Goal: Transaction & Acquisition: Download file/media

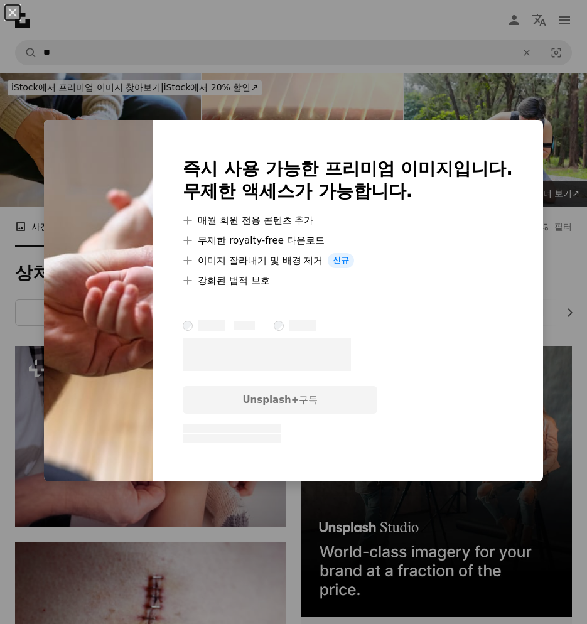
scroll to position [1380, 0]
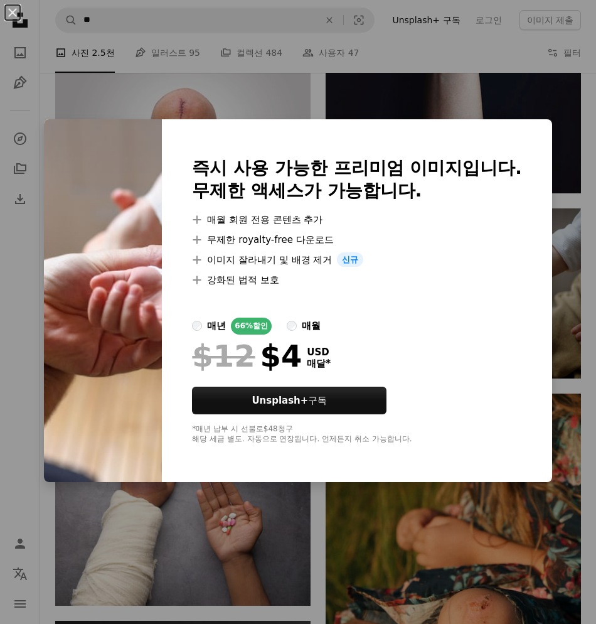
click at [381, 110] on div "An X shape 즉시 사용 가능한 프리미엄 이미지입니다. 무제한 액세스가 가능합니다. A plus sign 매월 회원 전용 콘텐츠 추가 A…" at bounding box center [298, 312] width 596 height 624
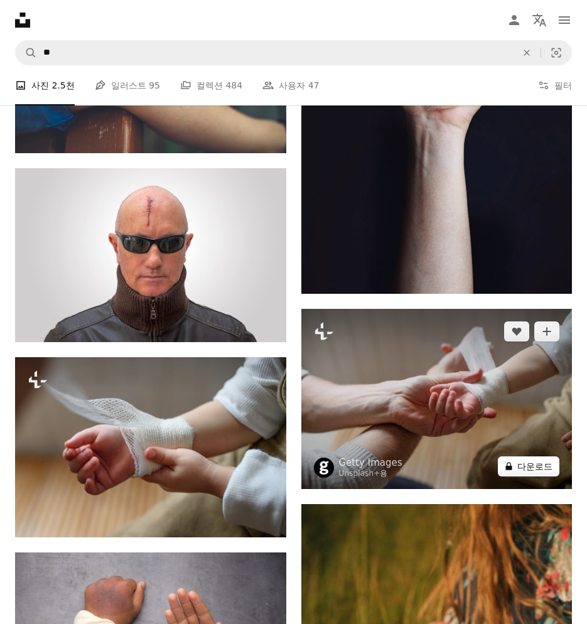
click at [543, 456] on button "A lock 다운로드" at bounding box center [527, 466] width 61 height 20
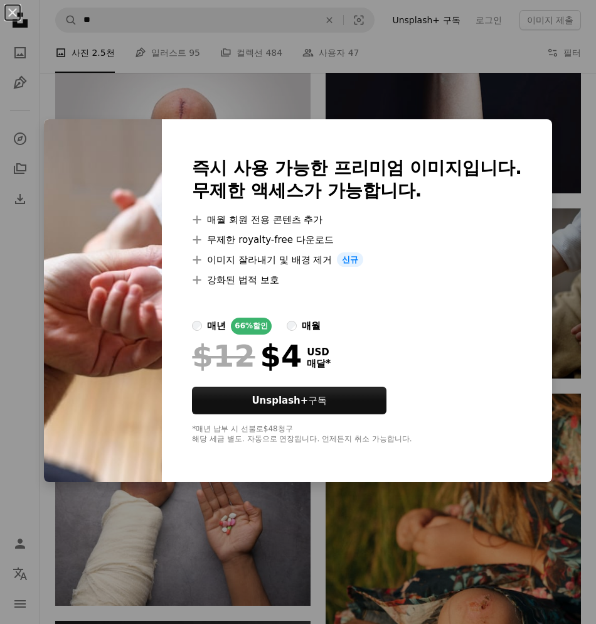
click at [450, 73] on div "An X shape 즉시 사용 가능한 프리미엄 이미지입니다. 무제한 액세스가 가능합니다. A plus sign 매월 회원 전용 콘텐츠 추가 A…" at bounding box center [298, 312] width 596 height 624
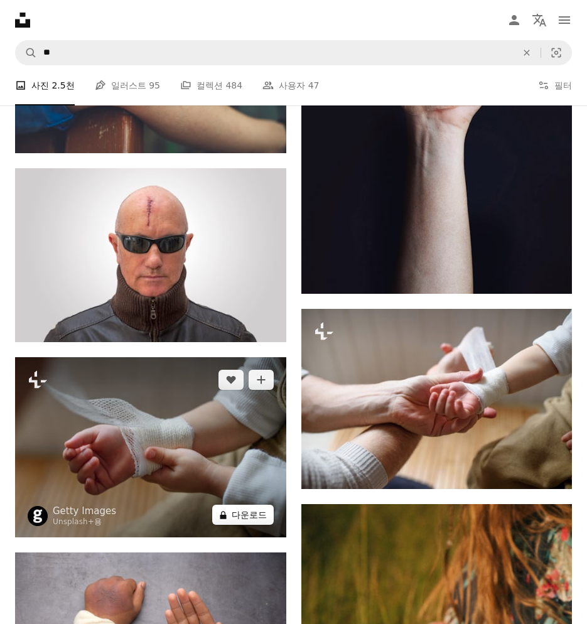
click at [260, 504] on button "A lock 다운로드" at bounding box center [242, 514] width 61 height 20
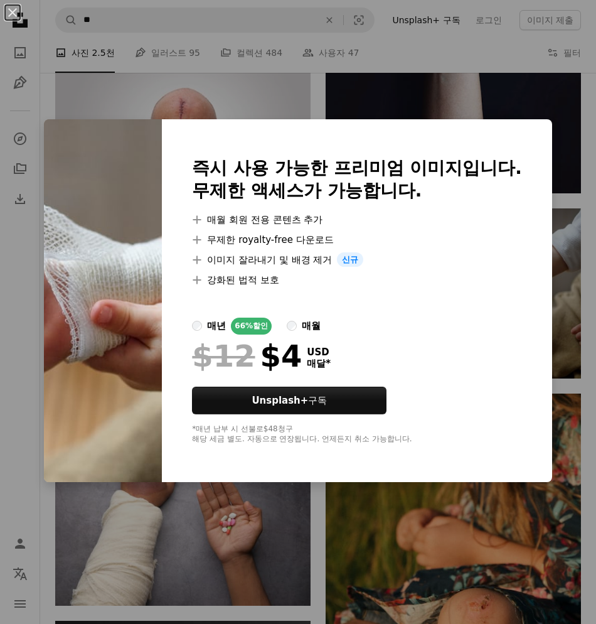
click at [388, 79] on div "An X shape 즉시 사용 가능한 프리미엄 이미지입니다. 무제한 액세스가 가능합니다. A plus sign 매월 회원 전용 콘텐츠 추가 A…" at bounding box center [298, 312] width 596 height 624
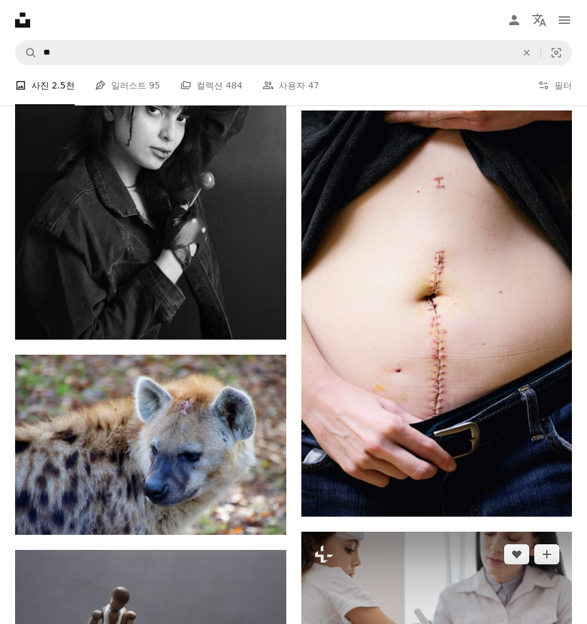
scroll to position [2384, 0]
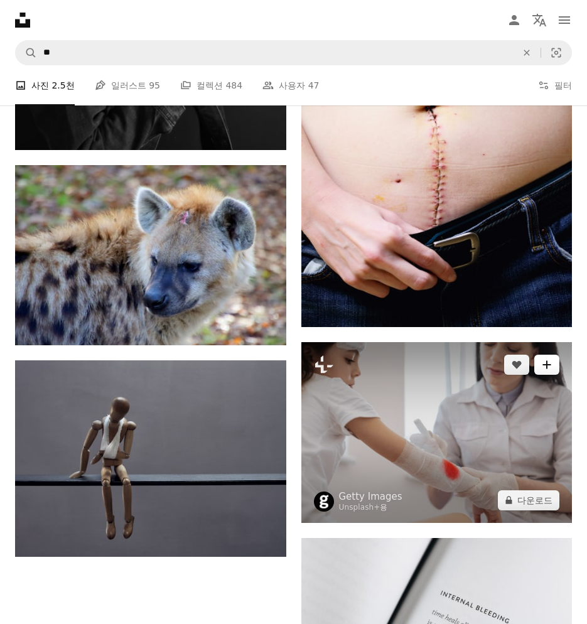
click at [545, 359] on icon "A plus sign" at bounding box center [546, 364] width 10 height 10
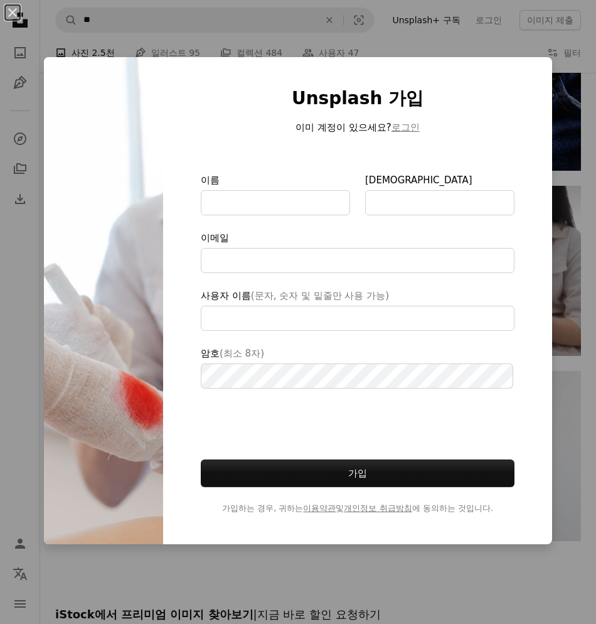
click at [458, 6] on div "An X shape Unsplash 가입 이미 계정이 있으세요? 로그인 이름 성 이메일 사용자 이름 (문자, 숫자 및 밑줄만 사용 가능) 암호…" at bounding box center [298, 312] width 596 height 624
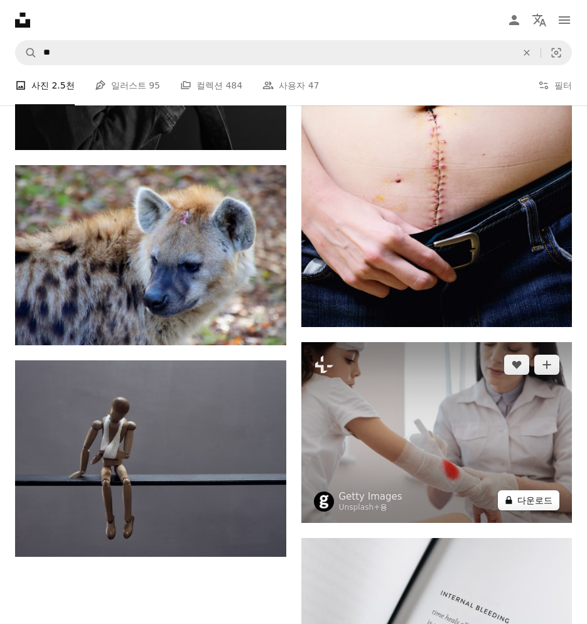
click at [519, 490] on button "A lock 다운로드" at bounding box center [527, 500] width 61 height 20
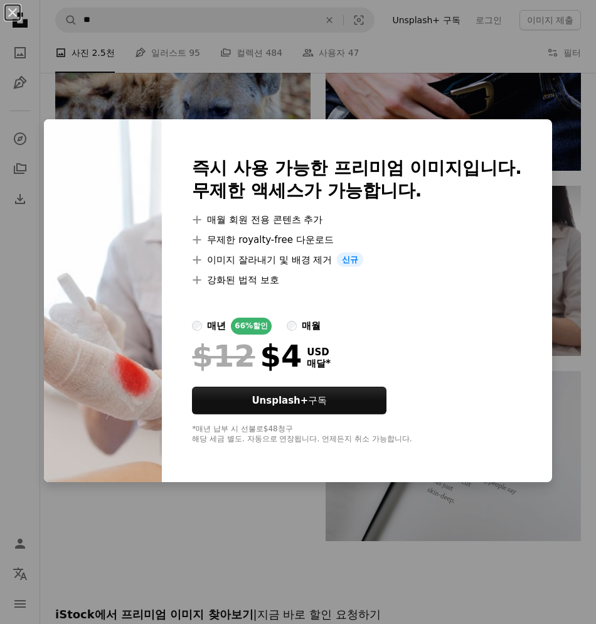
click at [314, 85] on div "An X shape 즉시 사용 가능한 프리미엄 이미지입니다. 무제한 액세스가 가능합니다. A plus sign 매월 회원 전용 콘텐츠 추가 A…" at bounding box center [298, 312] width 596 height 624
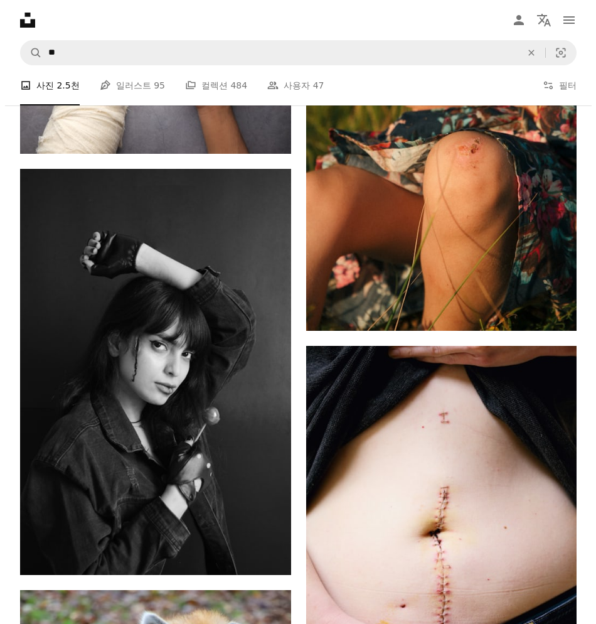
scroll to position [2083, 0]
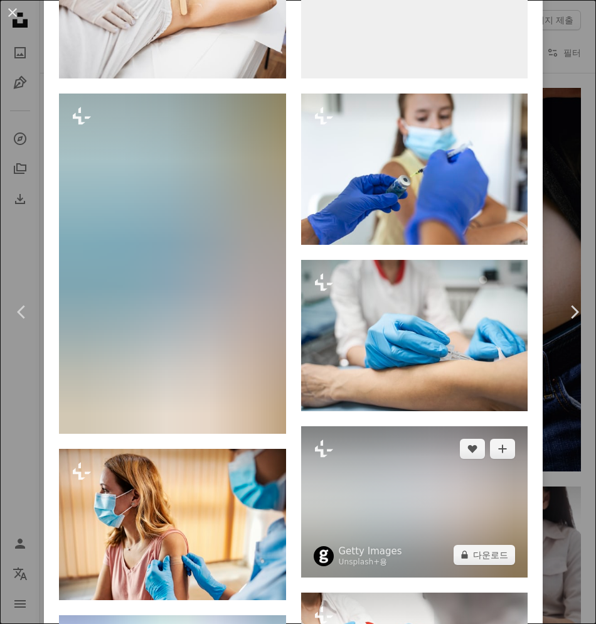
scroll to position [2948, 0]
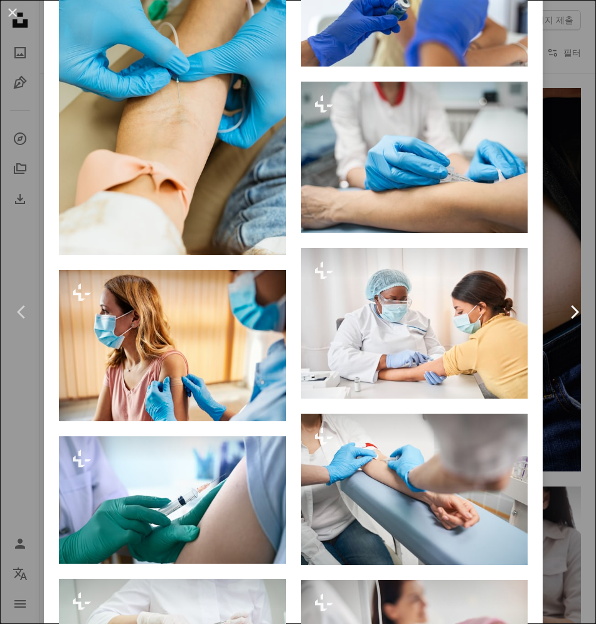
click at [563, 252] on link "Chevron right" at bounding box center [574, 312] width 44 height 120
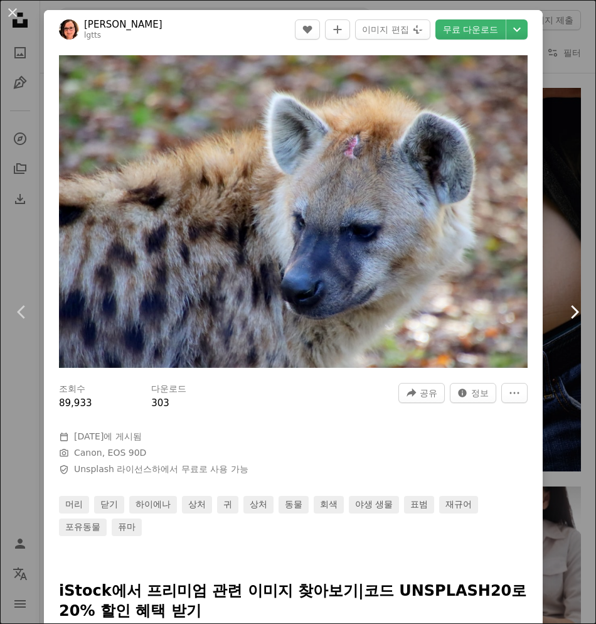
click at [560, 262] on link "Chevron right" at bounding box center [574, 312] width 44 height 120
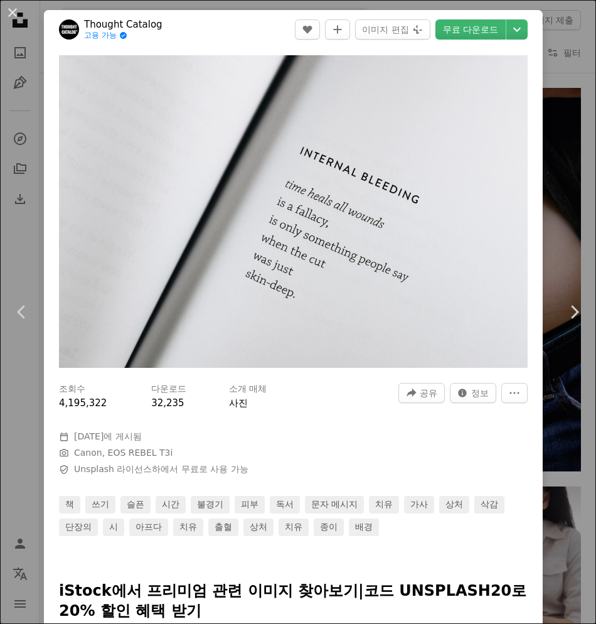
click at [570, 24] on div "An X shape Chevron left Chevron right Thought Catalog 고용 가능 A checkmark inside …" at bounding box center [298, 312] width 596 height 624
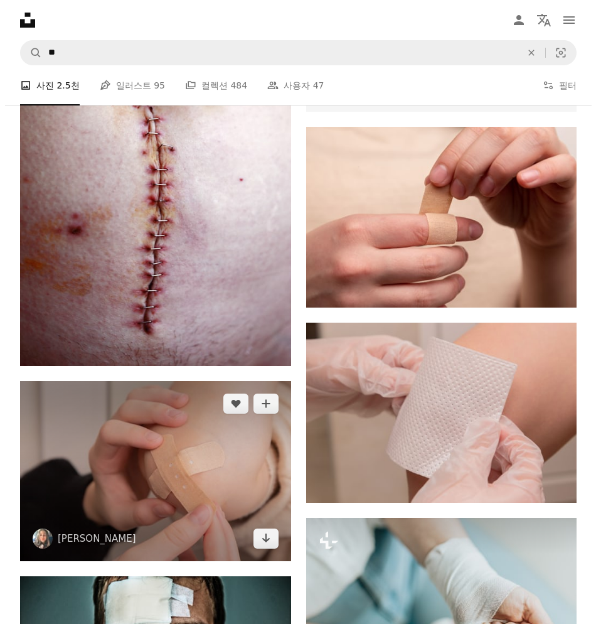
scroll to position [578, 0]
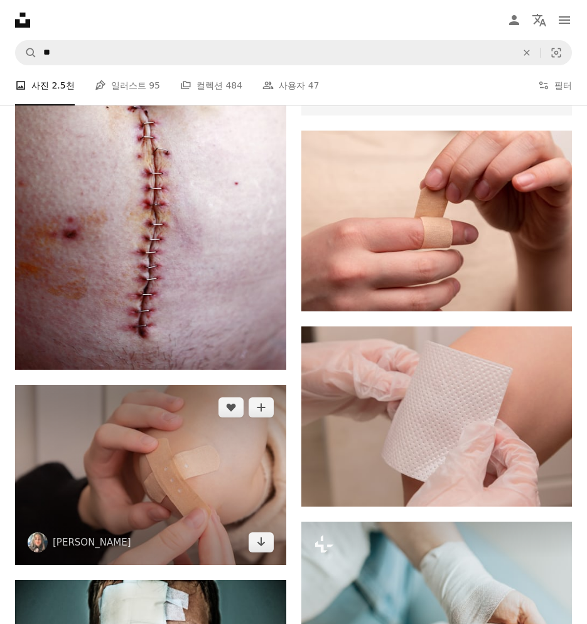
click at [230, 396] on img at bounding box center [150, 475] width 271 height 180
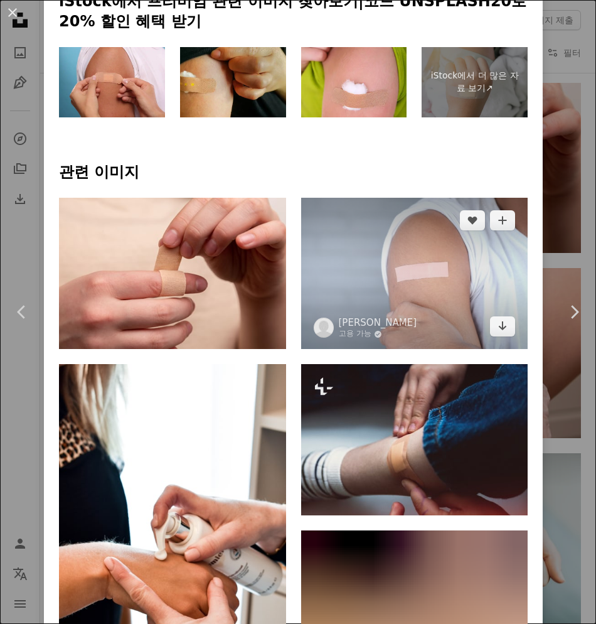
scroll to position [878, 0]
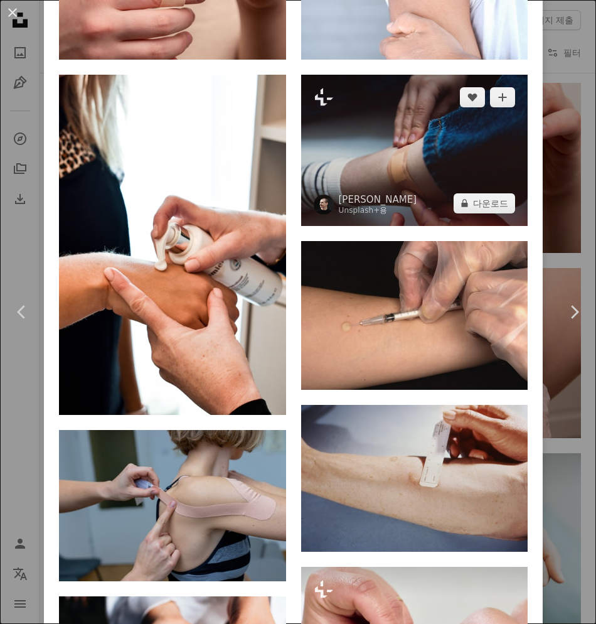
click at [422, 148] on img at bounding box center [414, 150] width 227 height 151
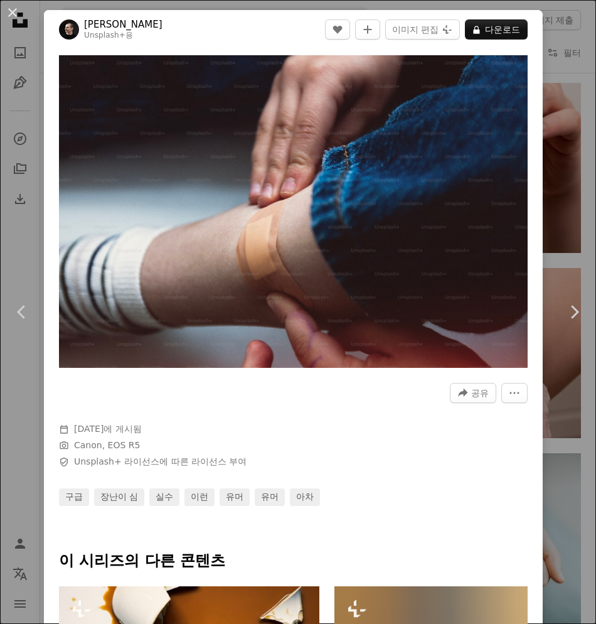
click at [547, 249] on div "An X shape Chevron left Chevron right [PERSON_NAME] Unsplash+ 용 A heart A plus …" at bounding box center [298, 312] width 596 height 624
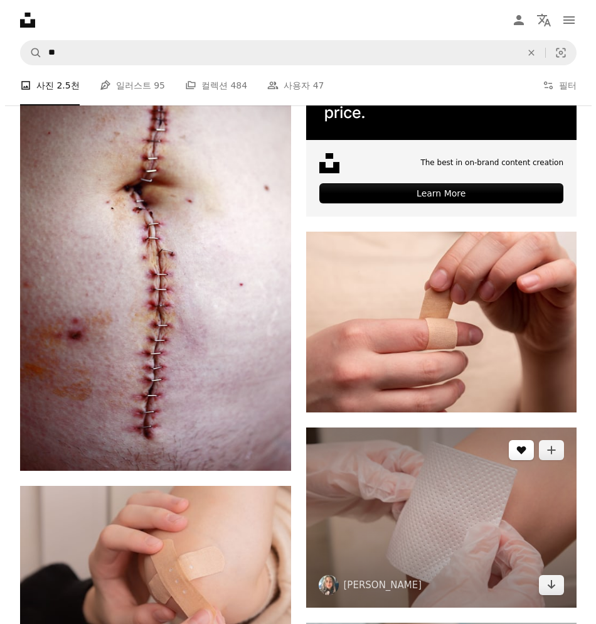
scroll to position [452, 0]
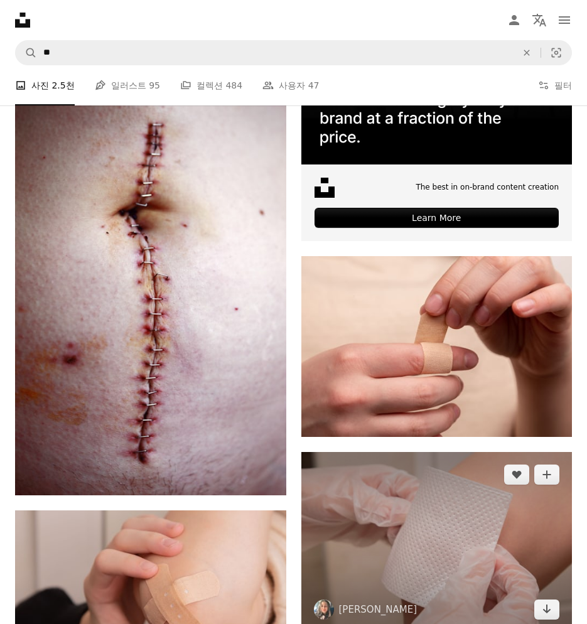
click at [459, 458] on img at bounding box center [436, 542] width 271 height 180
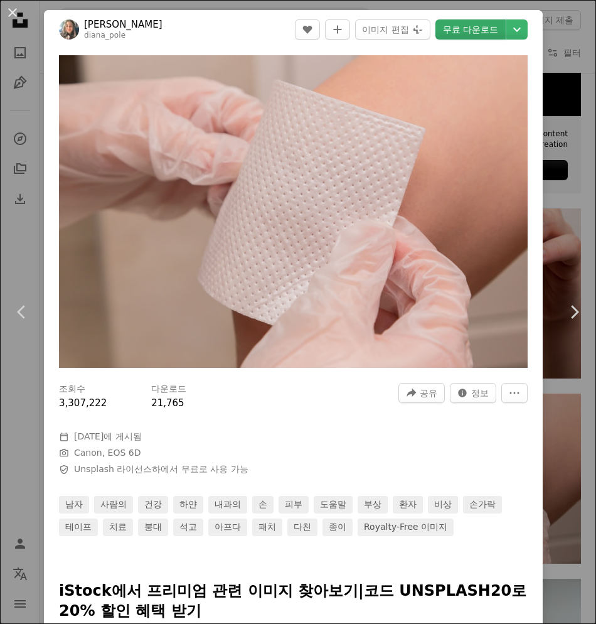
click at [490, 19] on link "무료 다운로드" at bounding box center [470, 29] width 70 height 20
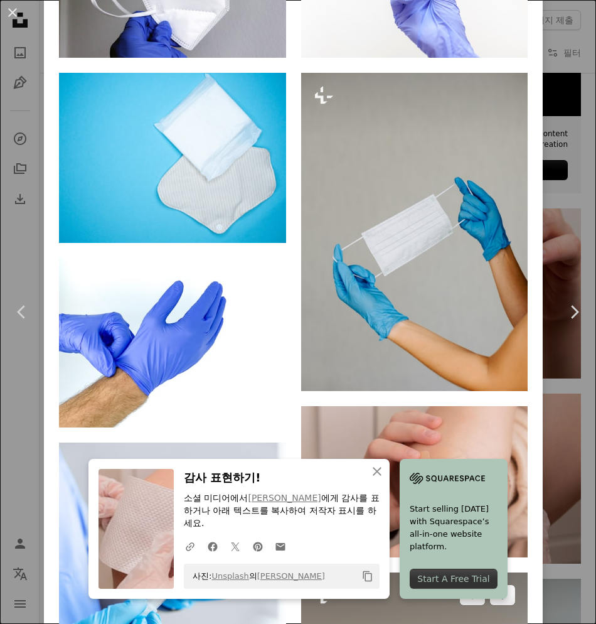
scroll to position [1129, 0]
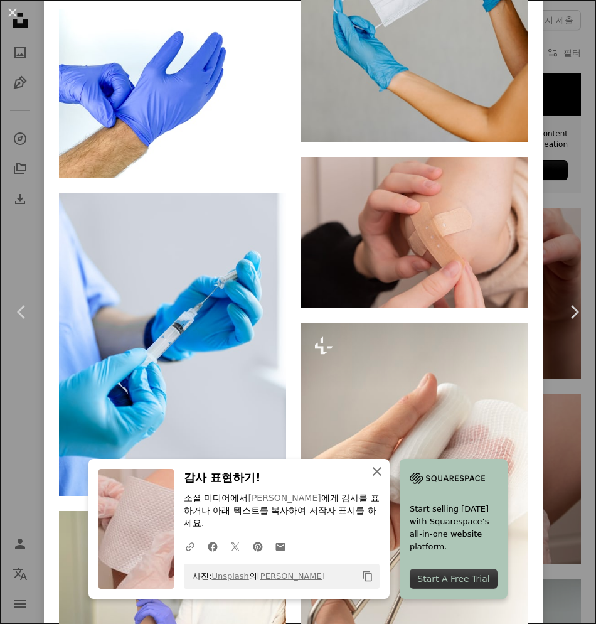
drag, startPoint x: 373, startPoint y: 472, endPoint x: 376, endPoint y: 466, distance: 6.5
click at [373, 472] on icon "button" at bounding box center [377, 471] width 9 height 9
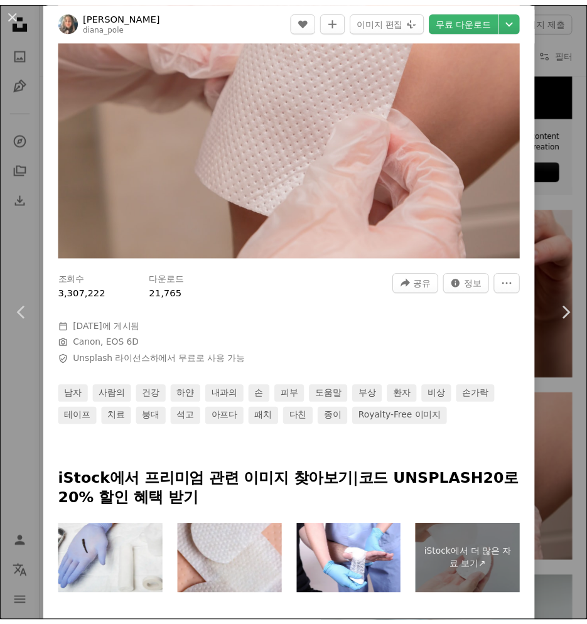
scroll to position [0, 0]
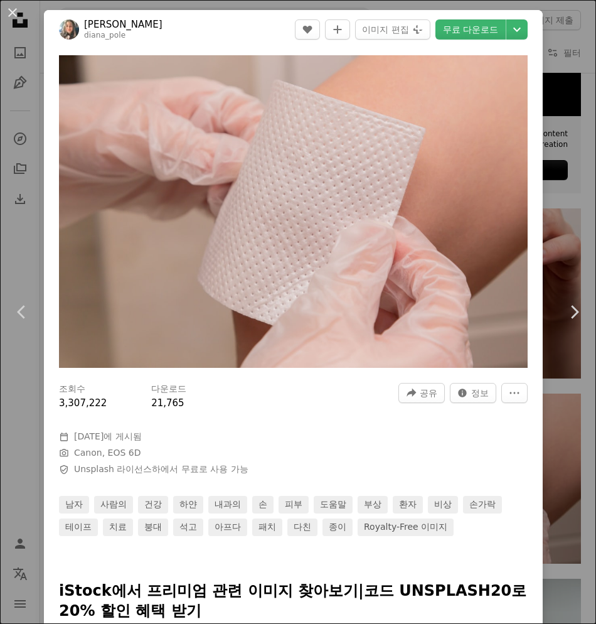
click at [548, 139] on div "An X shape Chevron left Chevron right [PERSON_NAME] diana_pole A heart A plus s…" at bounding box center [298, 312] width 596 height 624
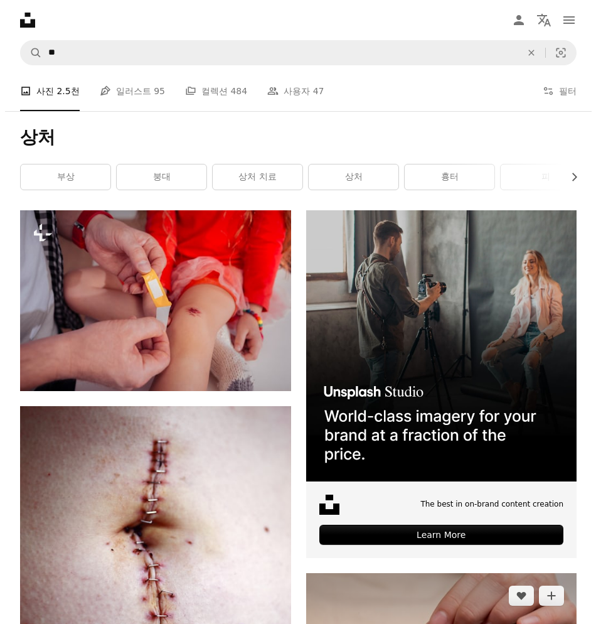
scroll to position [327, 0]
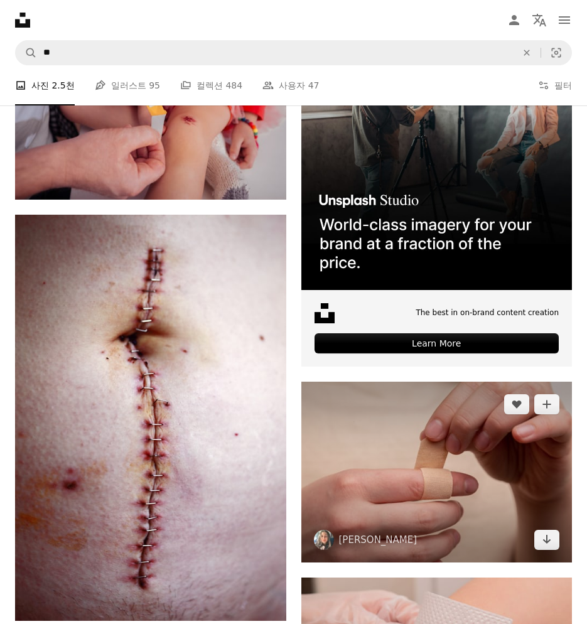
click at [418, 396] on img at bounding box center [436, 471] width 271 height 180
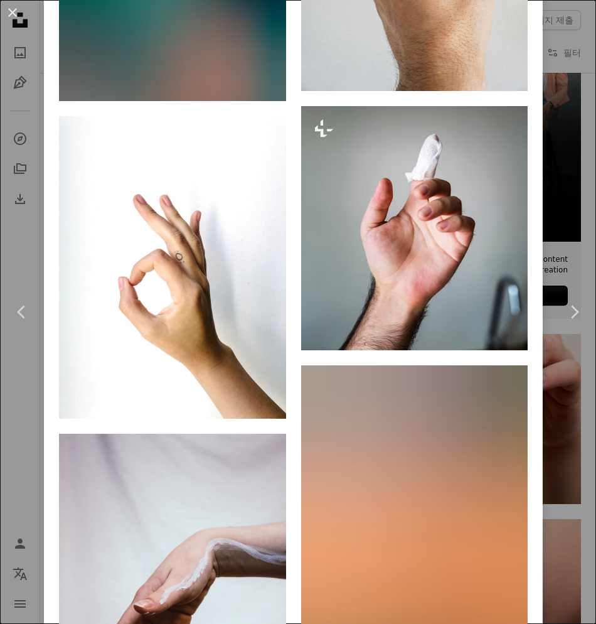
scroll to position [12586, 0]
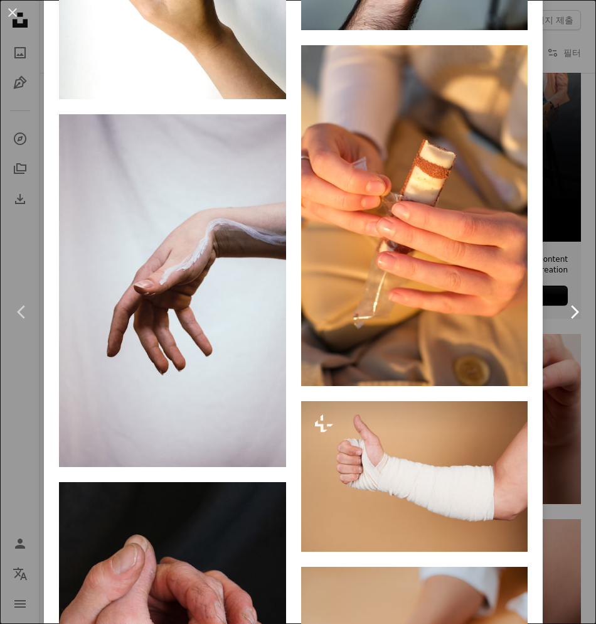
click at [557, 272] on link "Chevron right" at bounding box center [574, 312] width 44 height 120
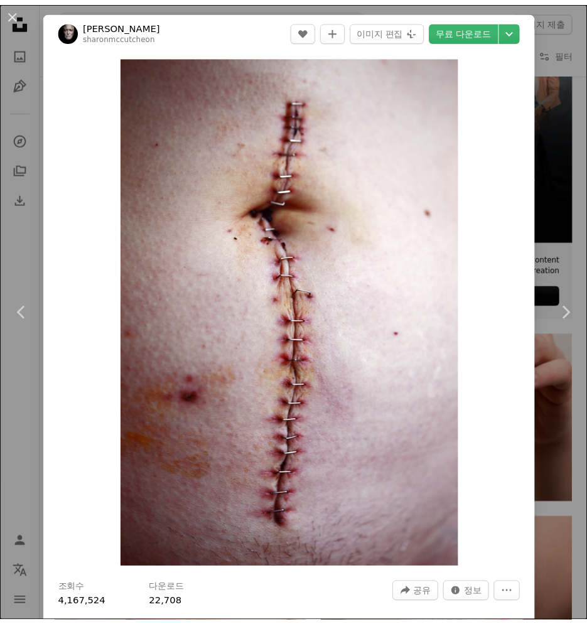
scroll to position [546, 0]
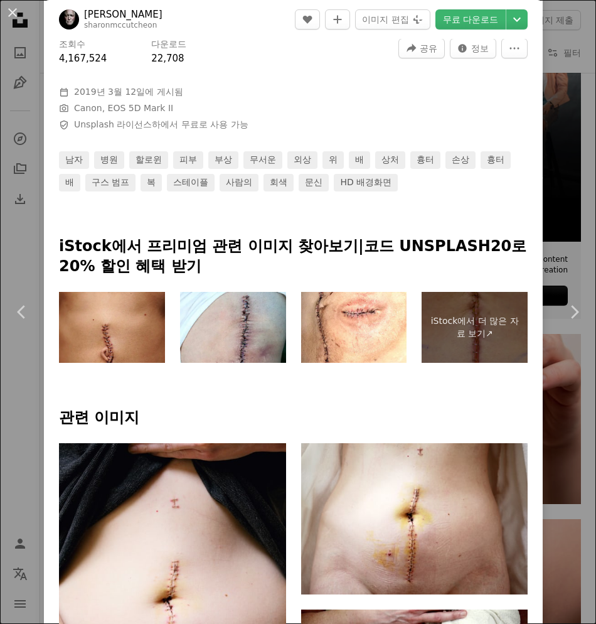
click at [566, 45] on div "An X shape Chevron left Chevron right [PERSON_NAME] sharonmccutcheon A heart A …" at bounding box center [298, 312] width 596 height 624
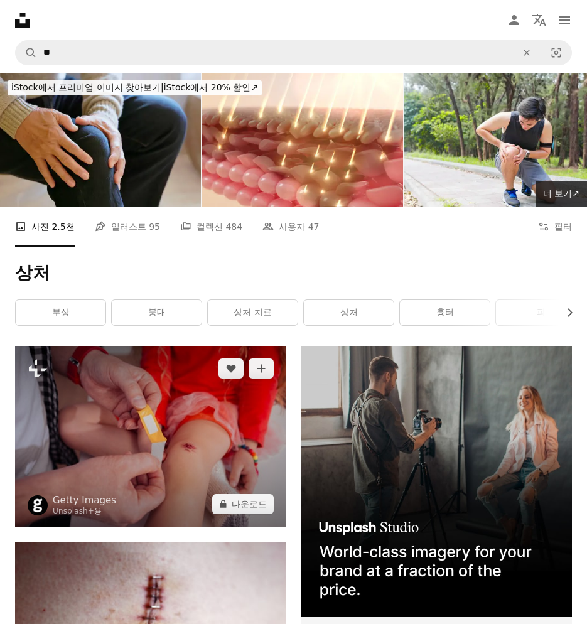
click at [167, 384] on img at bounding box center [150, 436] width 271 height 180
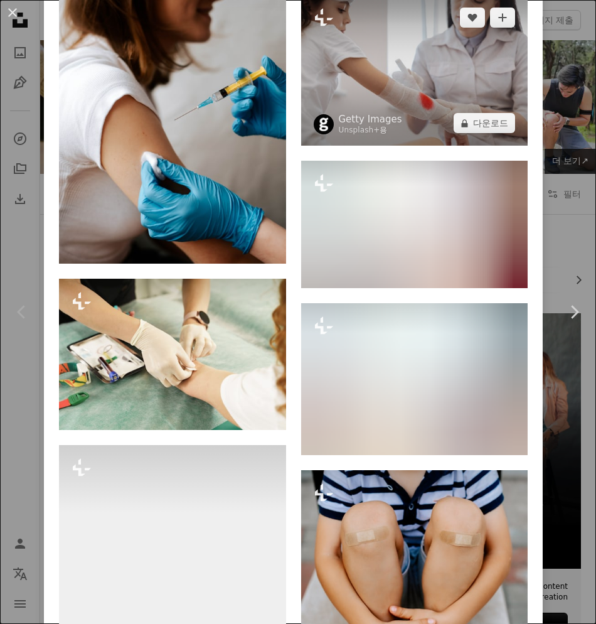
scroll to position [1317, 0]
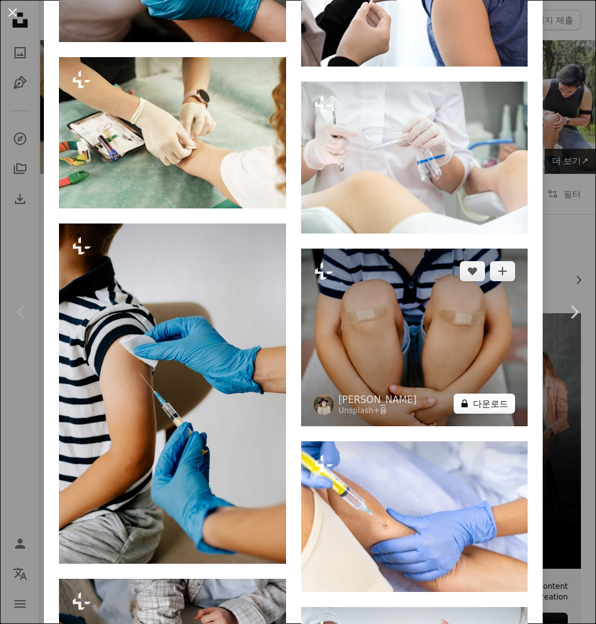
click at [475, 393] on button "A lock 다운로드" at bounding box center [484, 403] width 61 height 20
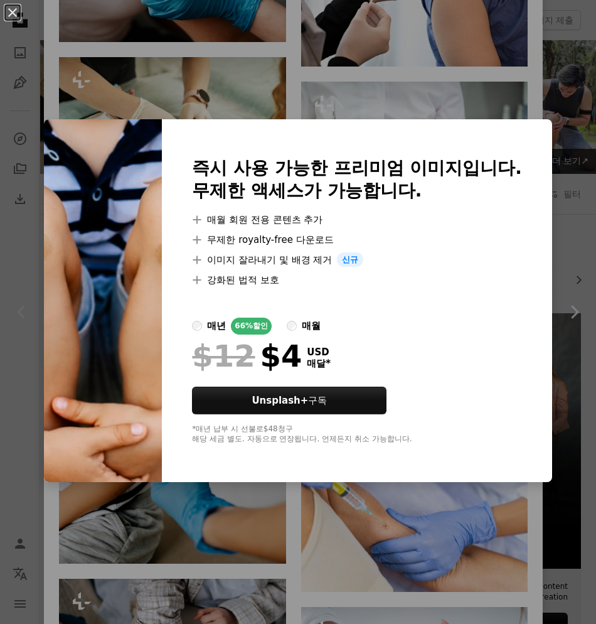
click at [514, 107] on div "An X shape 즉시 사용 가능한 프리미엄 이미지입니다. 무제한 액세스가 가능합니다. A plus sign 매월 회원 전용 콘텐츠 추가 A…" at bounding box center [298, 312] width 596 height 624
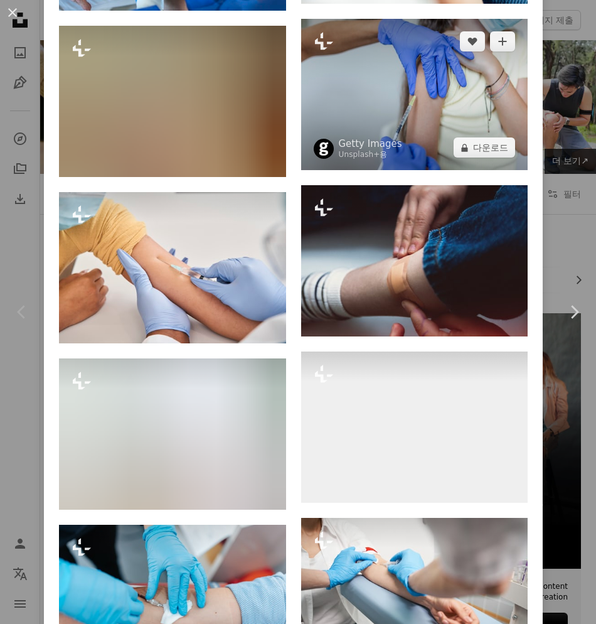
scroll to position [3210, 0]
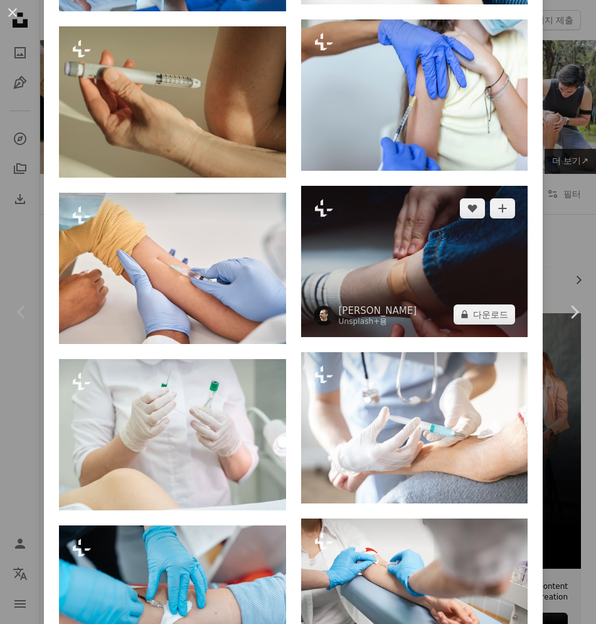
click at [428, 225] on img at bounding box center [414, 261] width 227 height 151
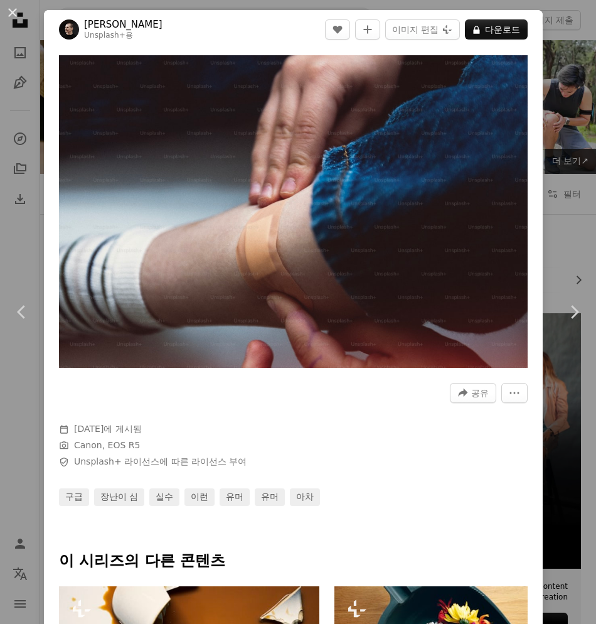
click at [559, 94] on div "An X shape Chevron left Chevron right [PERSON_NAME] Unsplash+ 용 A heart A plus …" at bounding box center [298, 312] width 596 height 624
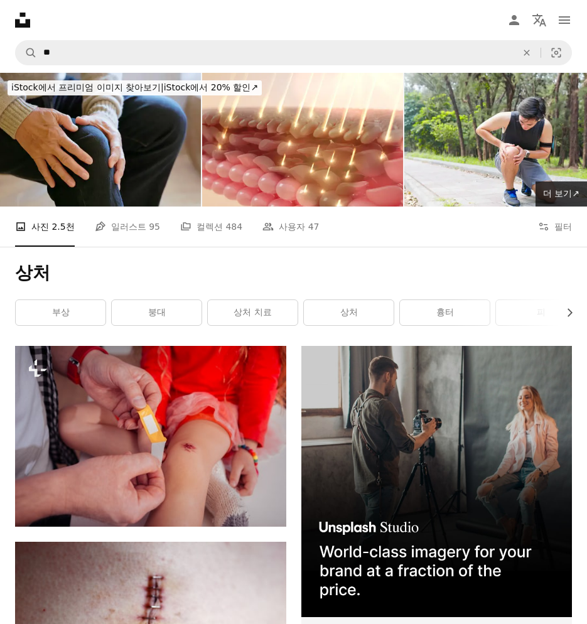
drag, startPoint x: 192, startPoint y: 236, endPoint x: 393, endPoint y: 236, distance: 200.7
click at [196, 262] on h1 "상처" at bounding box center [293, 273] width 556 height 23
click at [556, 206] on button "Filters 필터" at bounding box center [555, 226] width 34 height 40
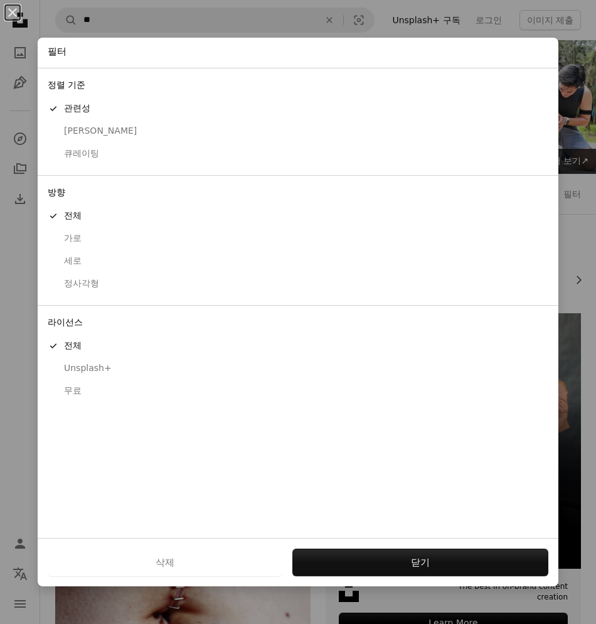
click at [74, 390] on div "무료" at bounding box center [298, 391] width 501 height 13
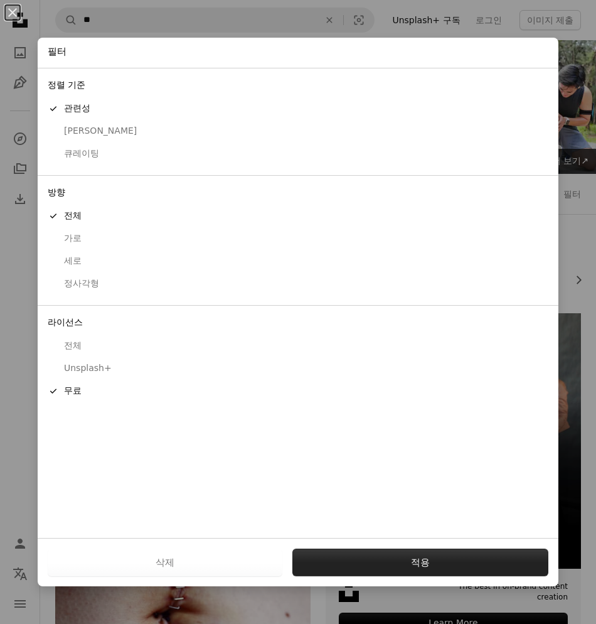
click at [358, 555] on button "적용" at bounding box center [420, 562] width 256 height 28
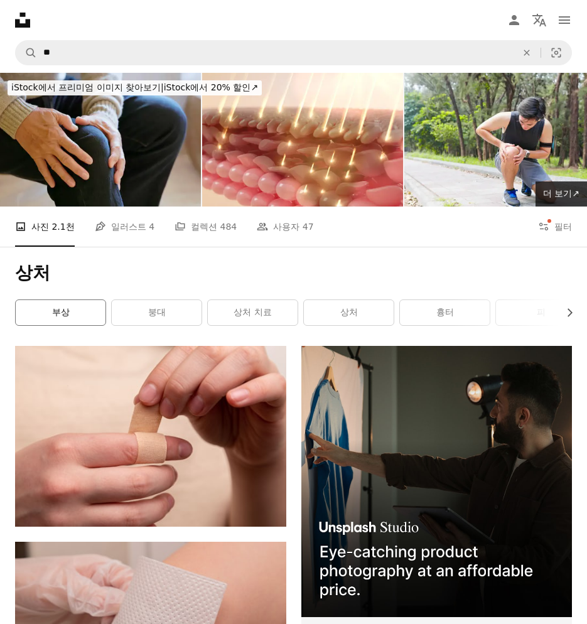
click at [105, 300] on link "부상" at bounding box center [61, 312] width 90 height 25
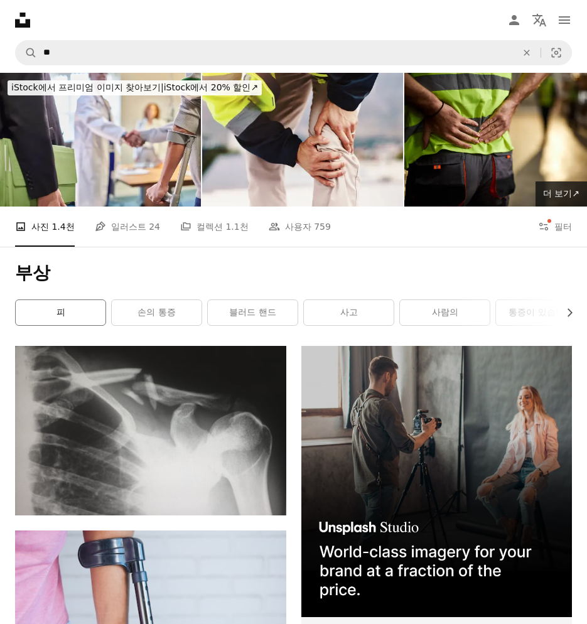
click at [105, 300] on link "피" at bounding box center [61, 312] width 90 height 25
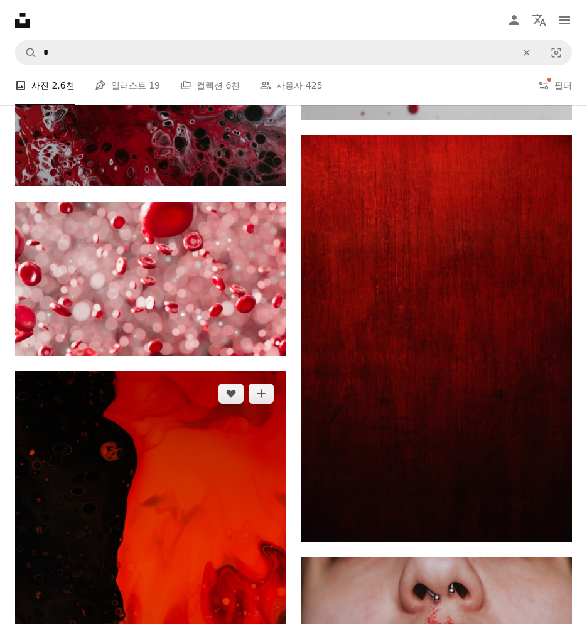
scroll to position [1317, 0]
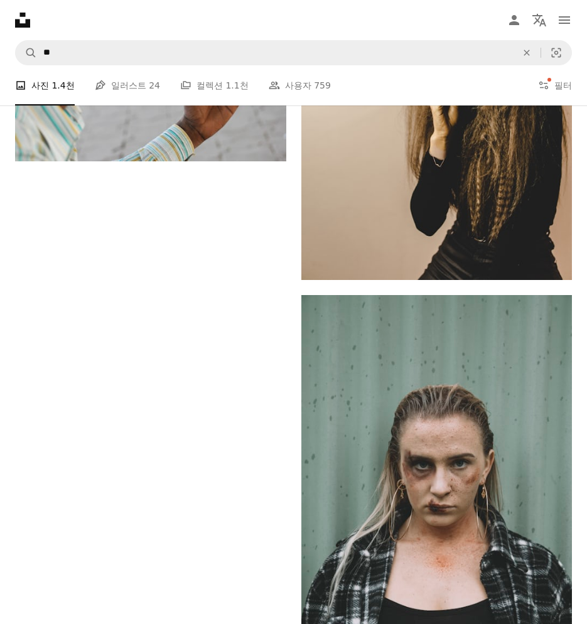
scroll to position [3042, 0]
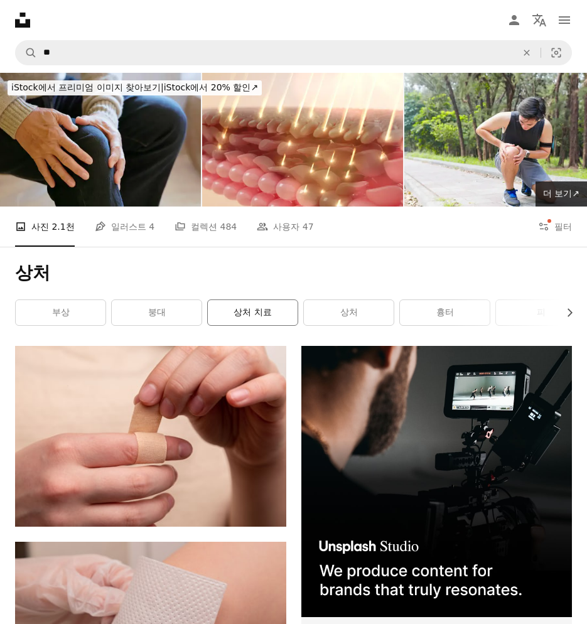
click at [297, 300] on link "상처 치료" at bounding box center [253, 312] width 90 height 25
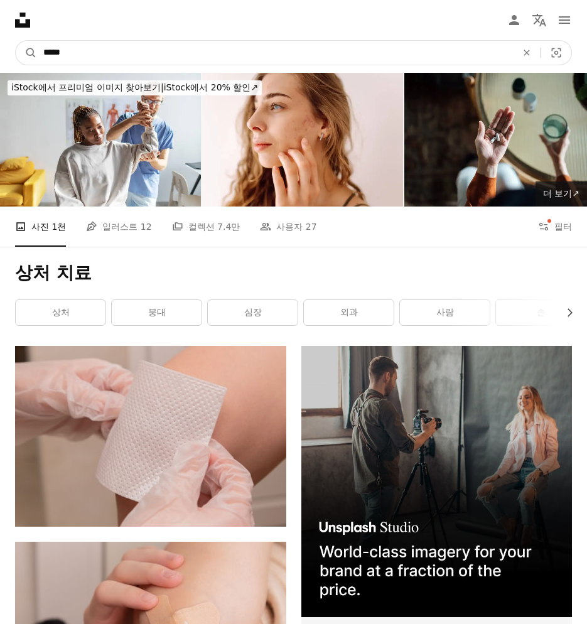
click at [105, 41] on input "*****" at bounding box center [274, 53] width 475 height 24
type input "***"
click button "A magnifying glass" at bounding box center [26, 53] width 21 height 24
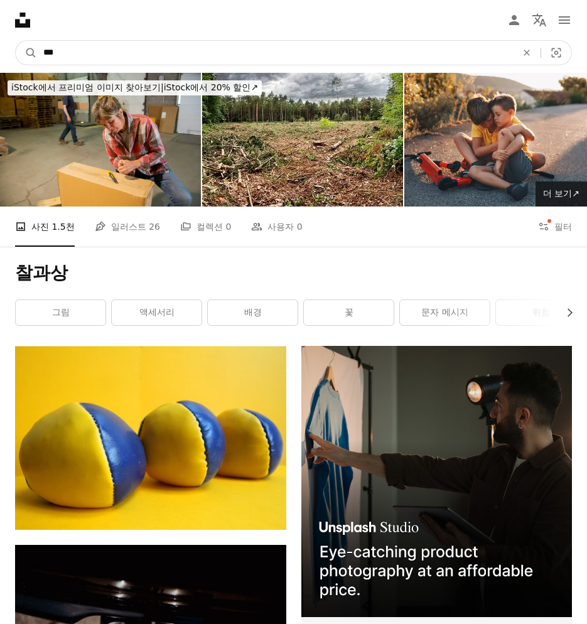
click at [103, 41] on input "***" at bounding box center [274, 53] width 475 height 24
type input "***"
click at [16, 41] on button "A magnifying glass" at bounding box center [26, 53] width 21 height 24
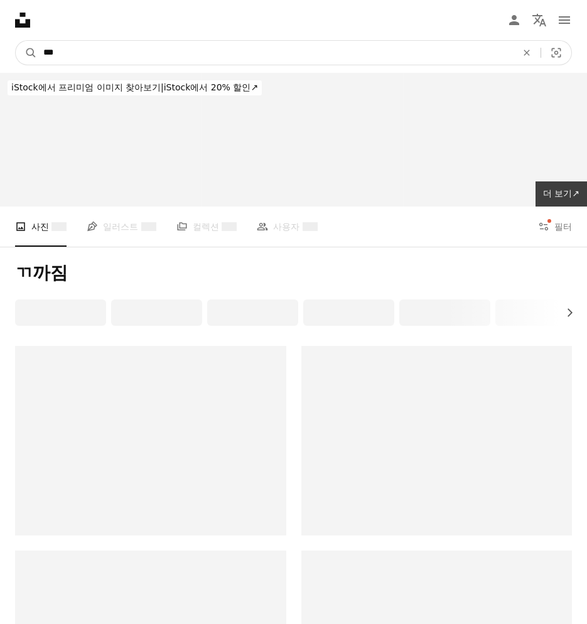
click at [103, 41] on input "***" at bounding box center [274, 53] width 475 height 24
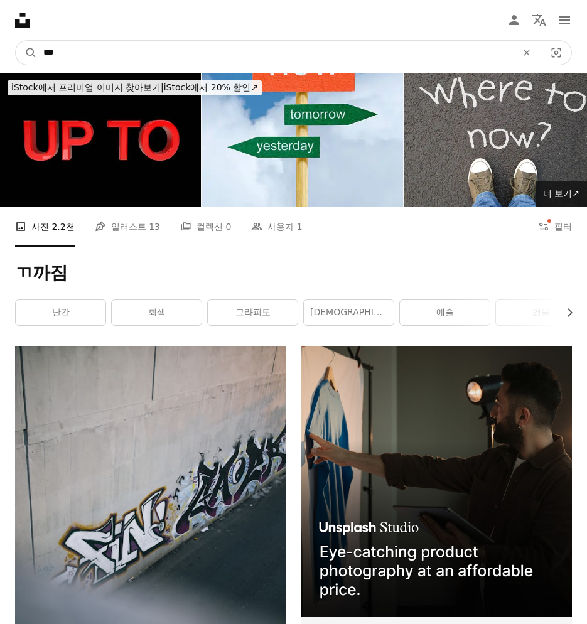
type input "*"
type input "**"
click at [16, 41] on button "A magnifying glass" at bounding box center [26, 53] width 21 height 24
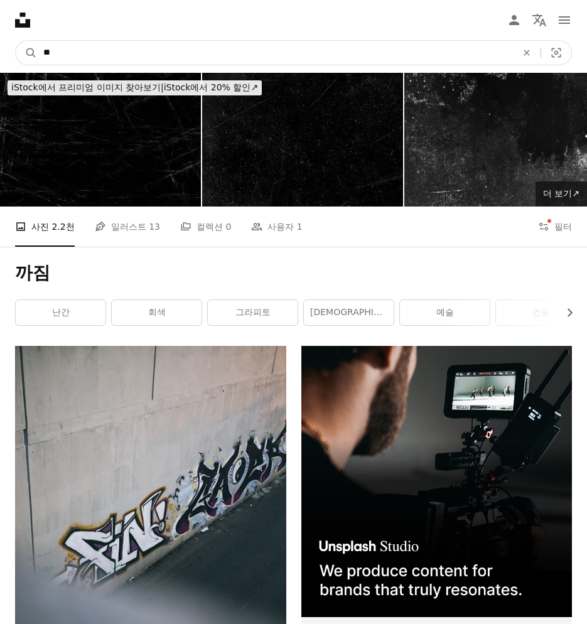
click at [99, 41] on input "**" at bounding box center [274, 53] width 475 height 24
type input "*"
type input "**"
click button "A magnifying glass" at bounding box center [26, 53] width 21 height 24
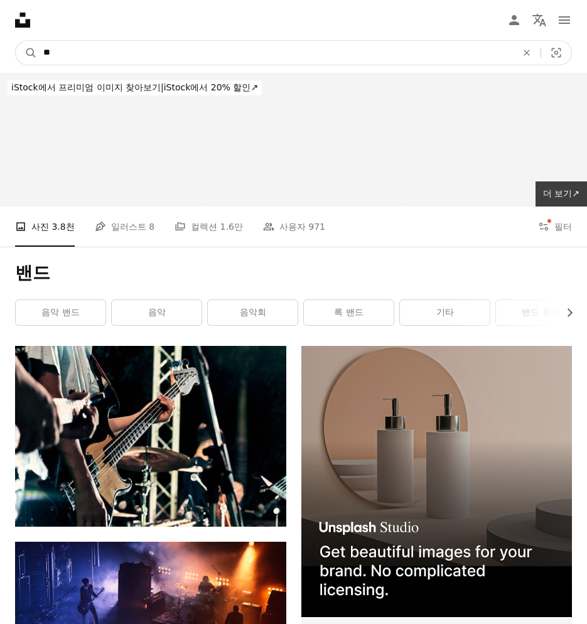
click at [100, 41] on input "**" at bounding box center [274, 53] width 475 height 24
type input "***"
click button "A magnifying glass" at bounding box center [26, 53] width 21 height 24
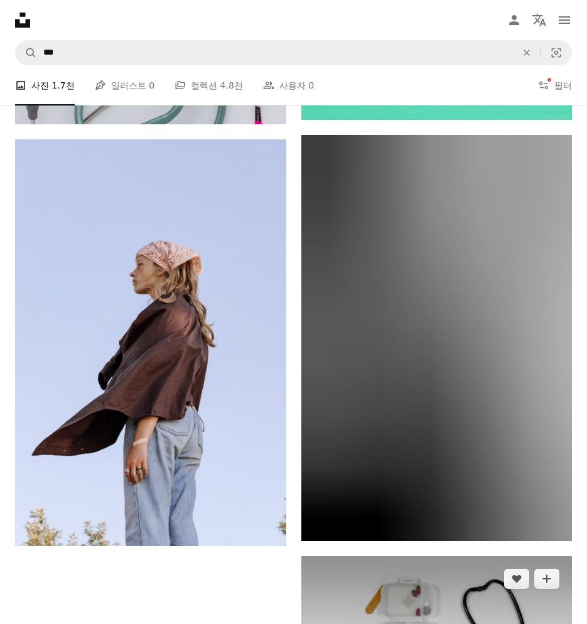
scroll to position [3074, 0]
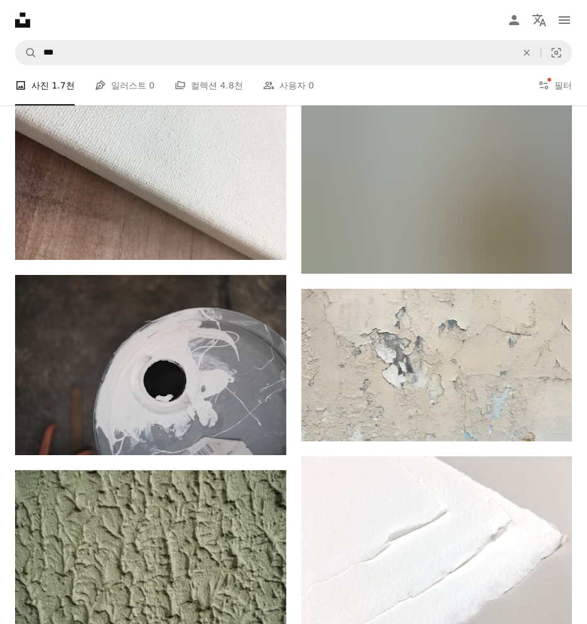
scroll to position [7967, 0]
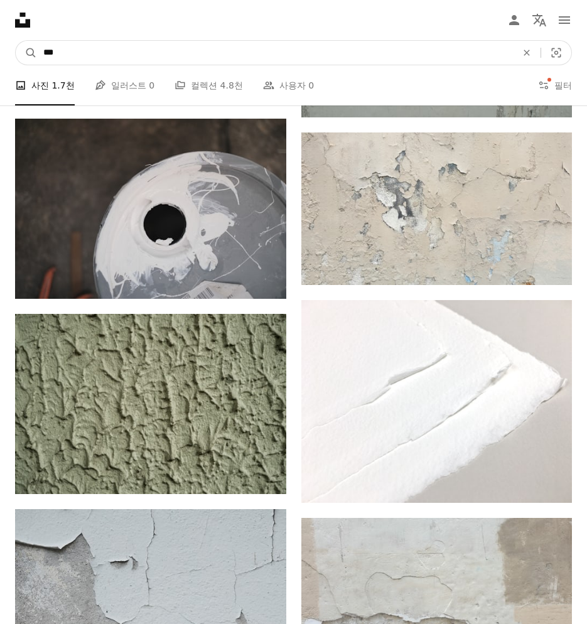
click at [127, 41] on input "***" at bounding box center [274, 53] width 475 height 24
type input "**"
click at [16, 41] on button "A magnifying glass" at bounding box center [26, 53] width 21 height 24
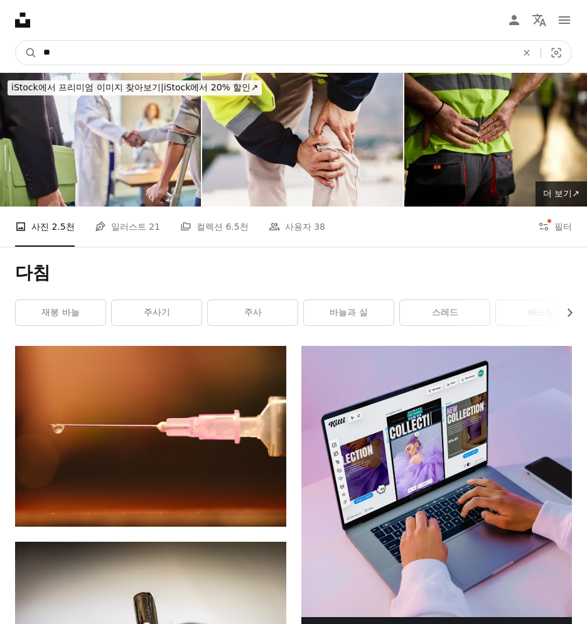
click at [113, 41] on input "**" at bounding box center [274, 53] width 475 height 24
type input "*****"
click button "A magnifying glass" at bounding box center [26, 53] width 21 height 24
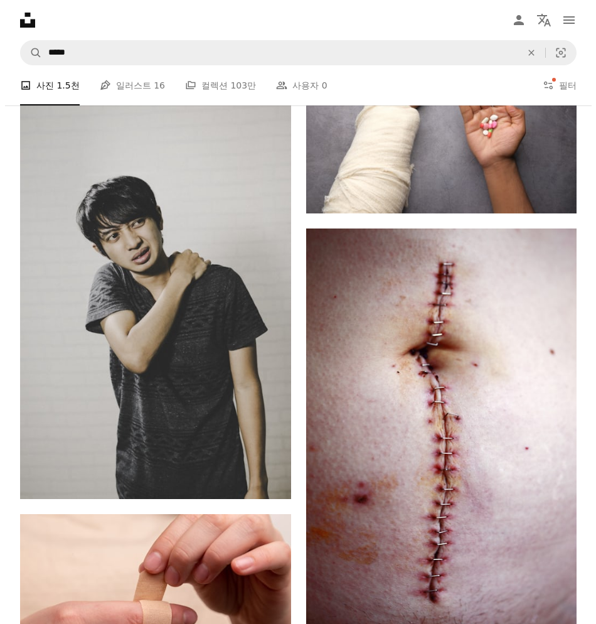
scroll to position [1443, 0]
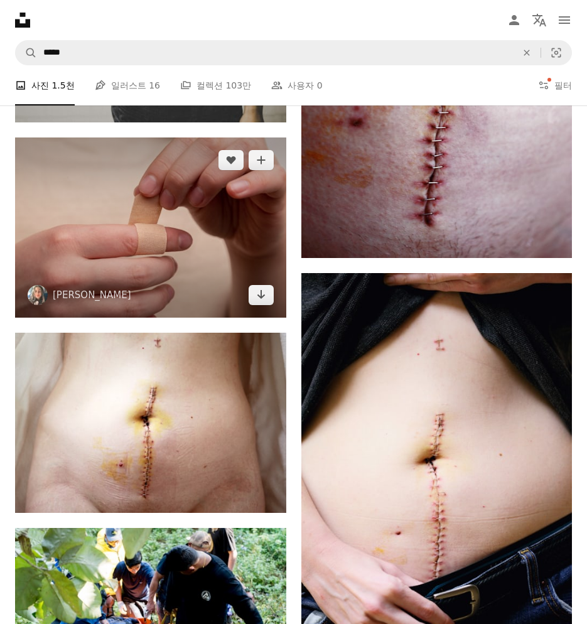
click at [215, 137] on img at bounding box center [150, 227] width 271 height 180
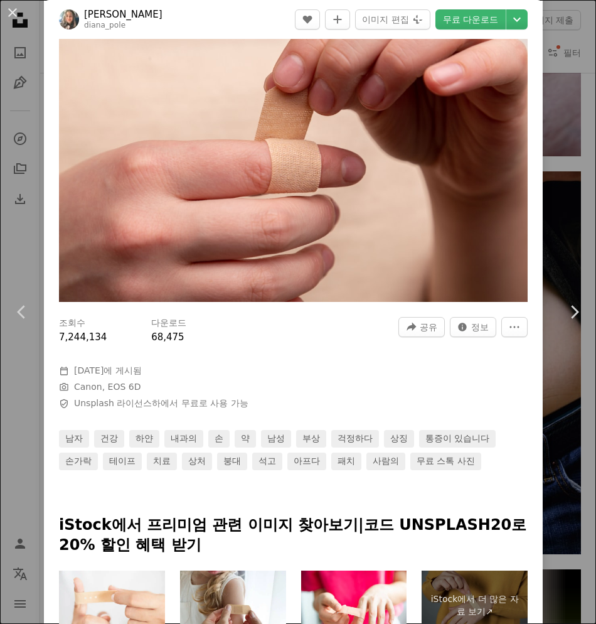
scroll to position [63, 0]
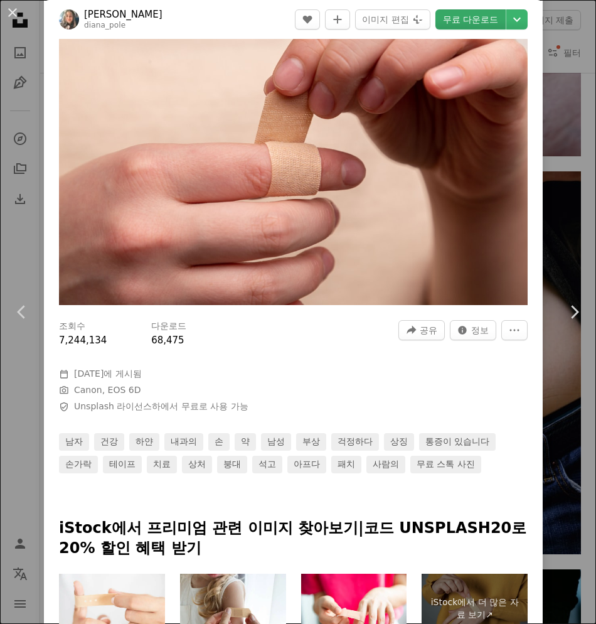
click at [467, 24] on link "무료 다운로드" at bounding box center [470, 19] width 70 height 20
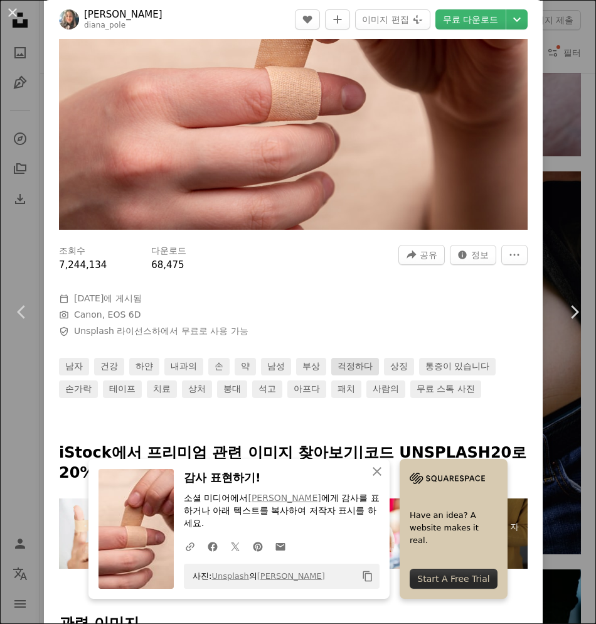
scroll to position [376, 0]
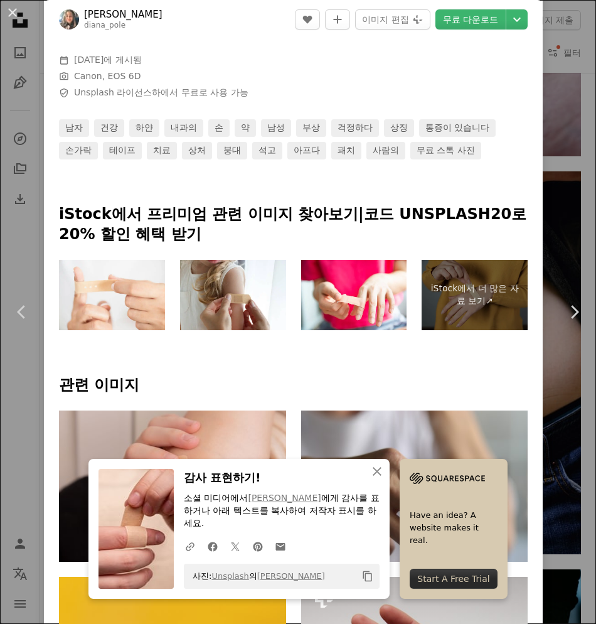
drag, startPoint x: 372, startPoint y: 375, endPoint x: 365, endPoint y: 371, distance: 7.9
click at [372, 375] on h4 "관련 이미지" at bounding box center [293, 385] width 469 height 20
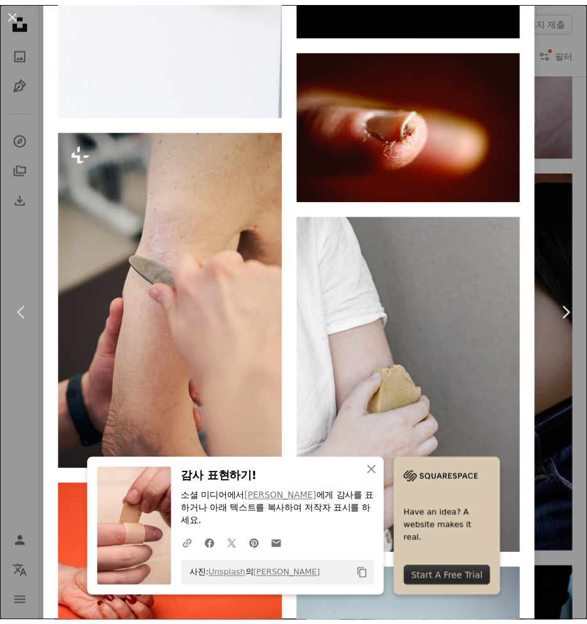
scroll to position [8111, 0]
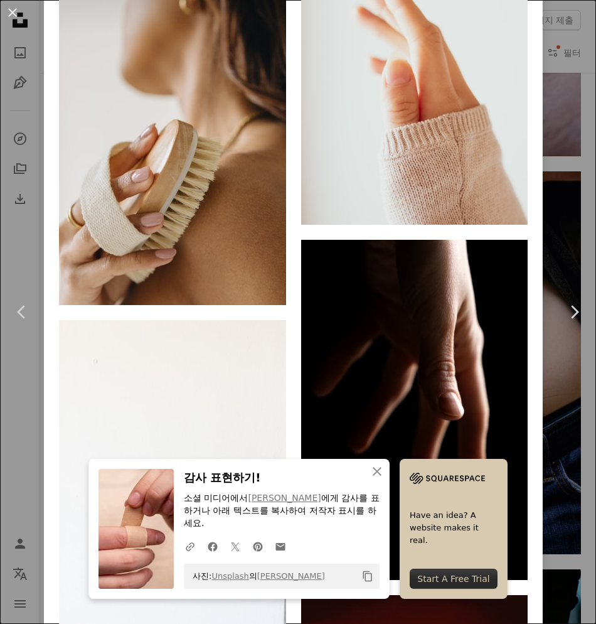
click at [568, 57] on div "An X shape Chevron left Chevron right An X shape 닫기 감사 표현하기! 소셜 미디어에서 [PERSON_N…" at bounding box center [298, 312] width 596 height 624
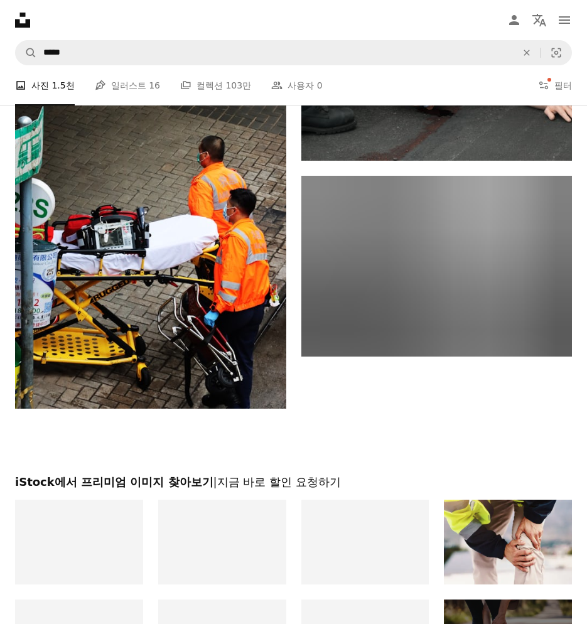
scroll to position [2779, 0]
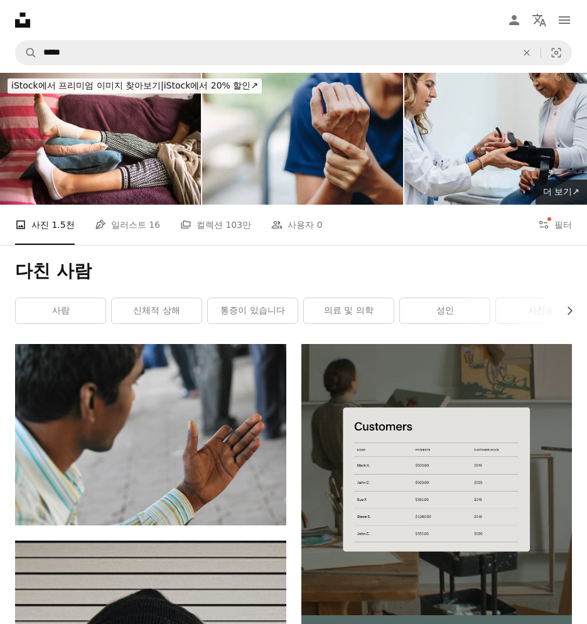
scroll to position [0, 0]
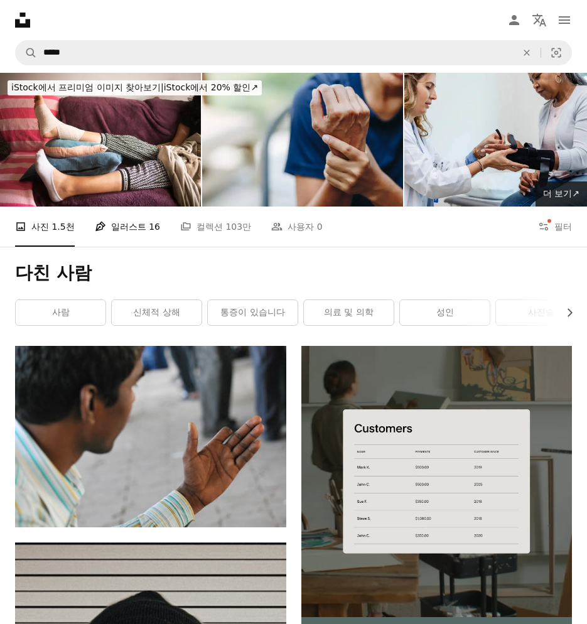
click at [160, 206] on link "Pen Tool 일러스트 16" at bounding box center [127, 226] width 65 height 40
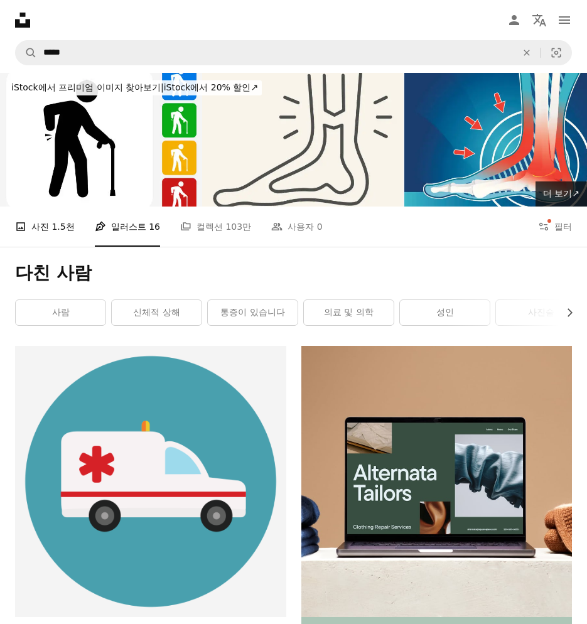
click at [74, 220] on span "1.5천" at bounding box center [62, 227] width 23 height 14
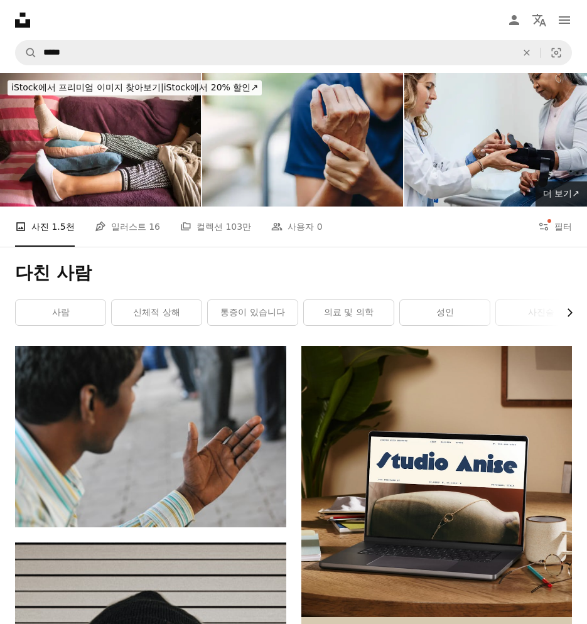
click at [560, 300] on button "Chevron right" at bounding box center [565, 312] width 14 height 25
click at [482, 300] on link "붕대" at bounding box center [452, 312] width 90 height 25
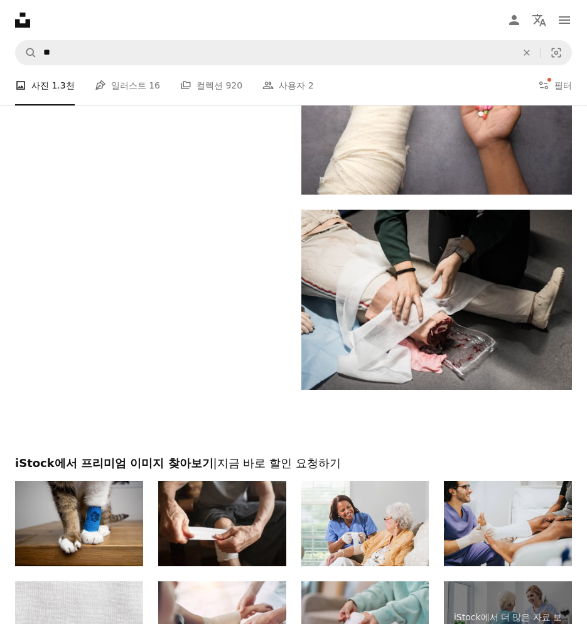
scroll to position [2684, 0]
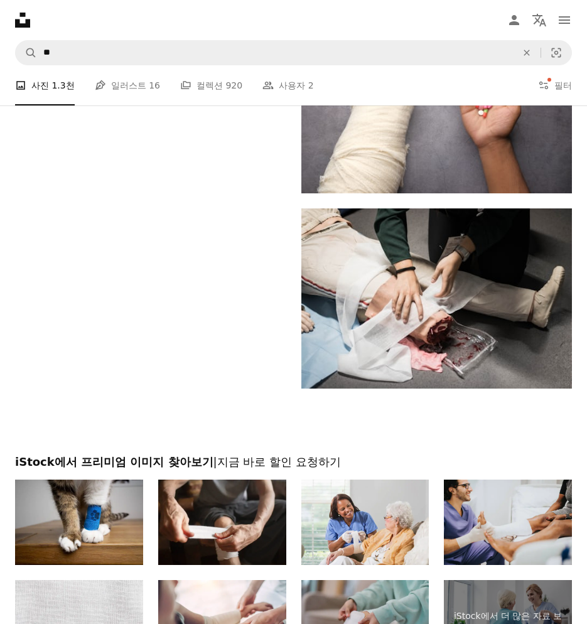
click at [380, 580] on img at bounding box center [365, 622] width 128 height 85
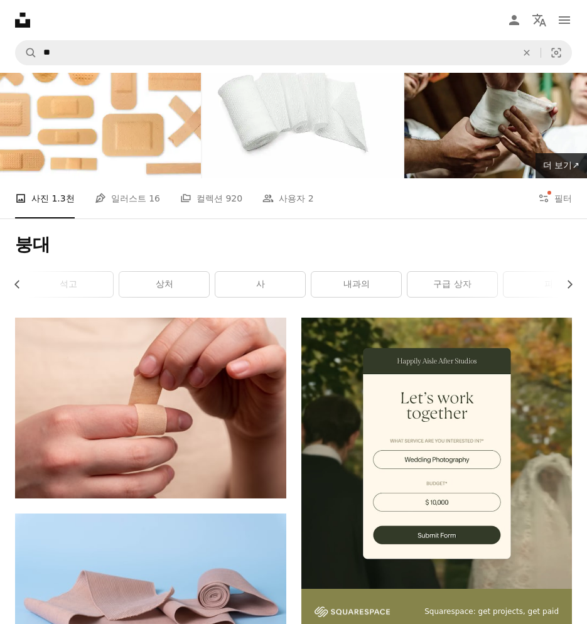
scroll to position [0, 0]
